Goal: Navigation & Orientation: Understand site structure

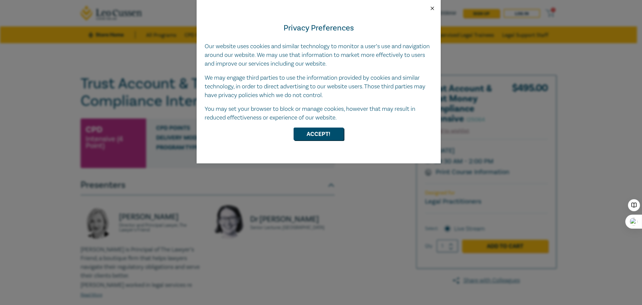
click at [434, 8] on button "Close" at bounding box center [433, 8] width 6 height 6
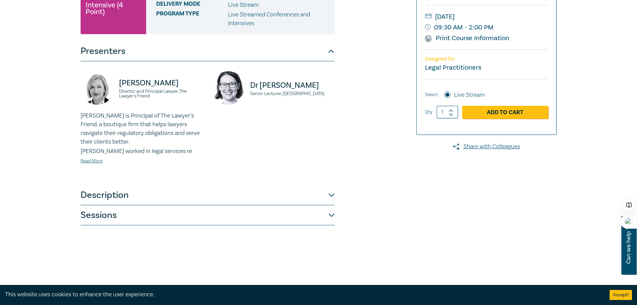
scroll to position [167, 0]
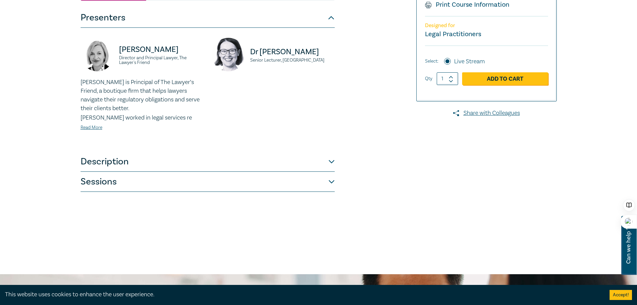
click at [332, 185] on button "Sessions" at bounding box center [208, 182] width 254 height 20
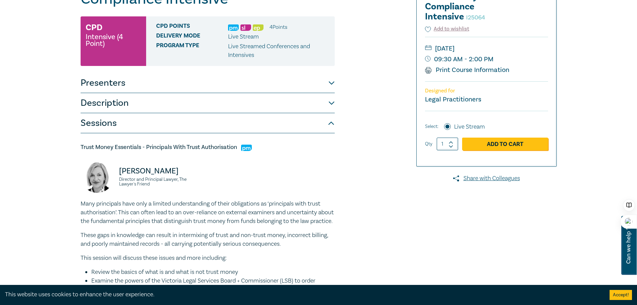
scroll to position [0, 0]
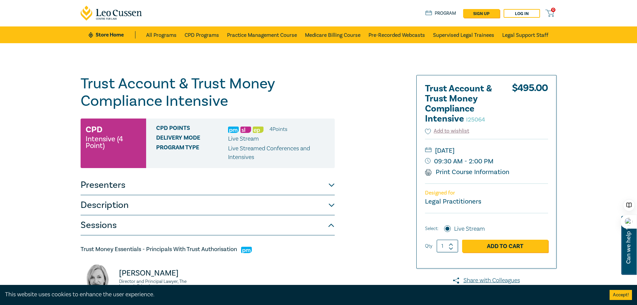
click at [104, 10] on icon at bounding box center [112, 13] width 62 height 15
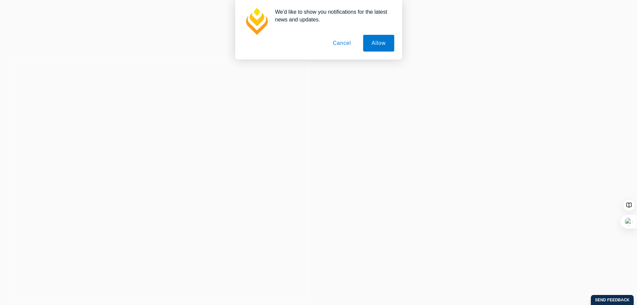
click at [337, 41] on button "Cancel" at bounding box center [342, 43] width 35 height 17
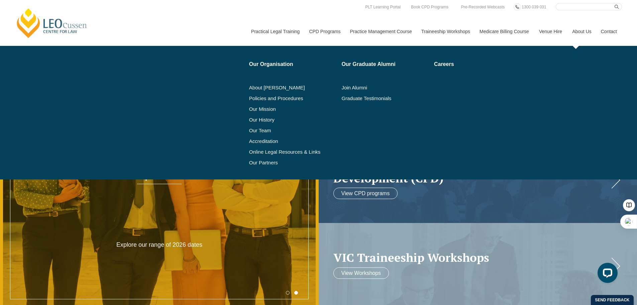
click at [578, 30] on link "About Us" at bounding box center [581, 31] width 29 height 29
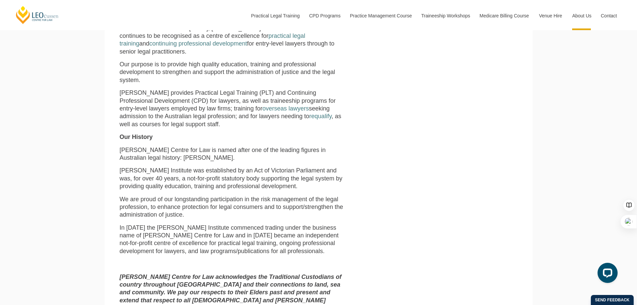
scroll to position [268, 0]
